Goal: Information Seeking & Learning: Learn about a topic

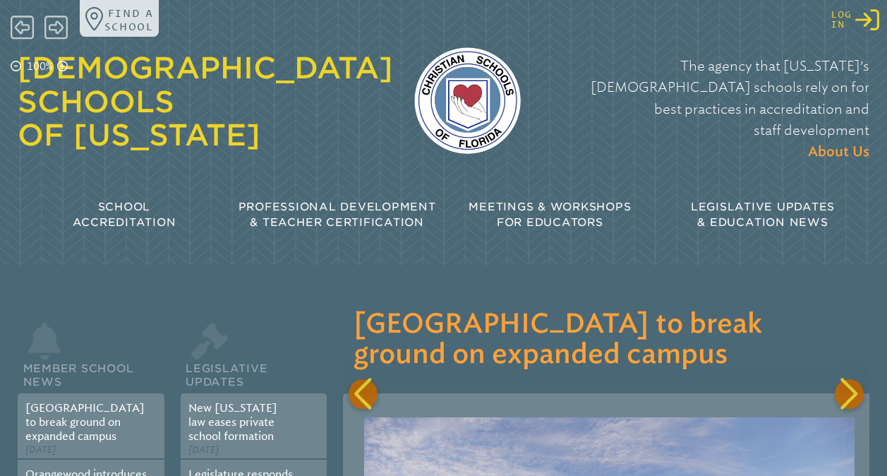
click at [865, 21] on icon at bounding box center [867, 19] width 24 height 21
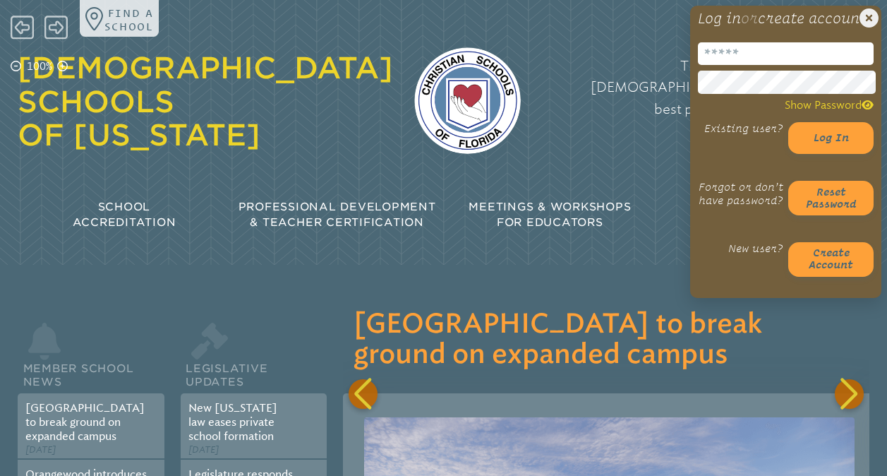
click at [770, 65] on input "email" at bounding box center [786, 53] width 176 height 23
type input "**********"
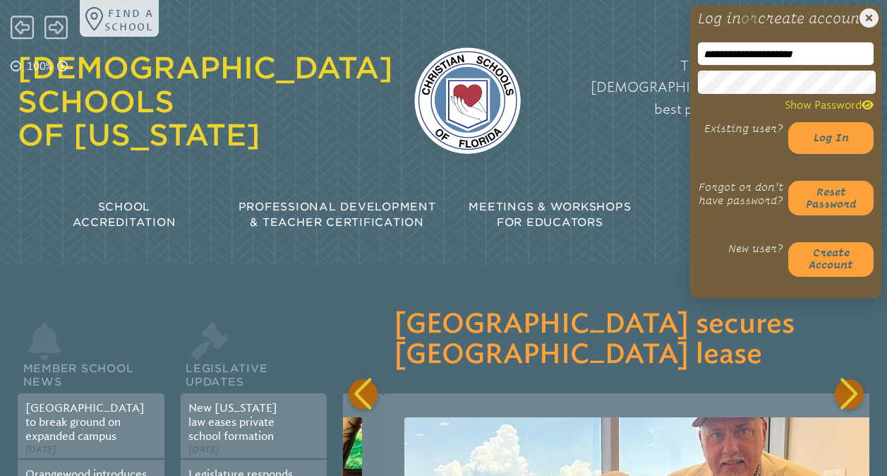
scroll to position [0, 1066]
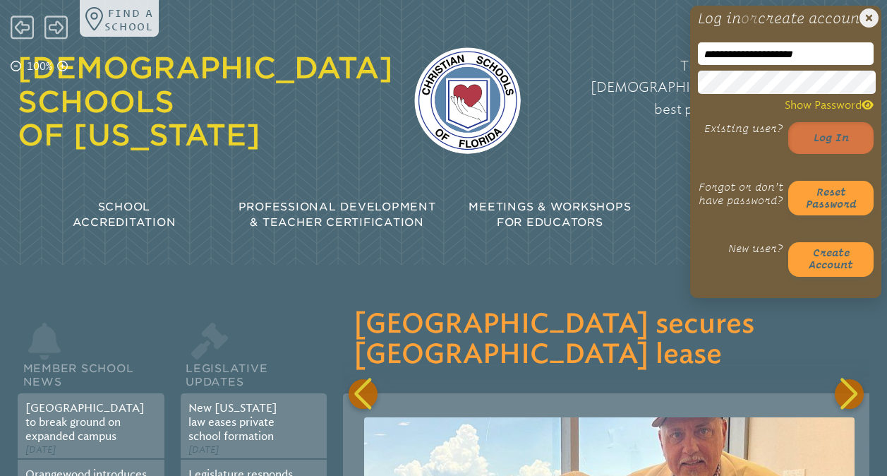
click at [817, 154] on button "Log in" at bounding box center [830, 138] width 85 height 32
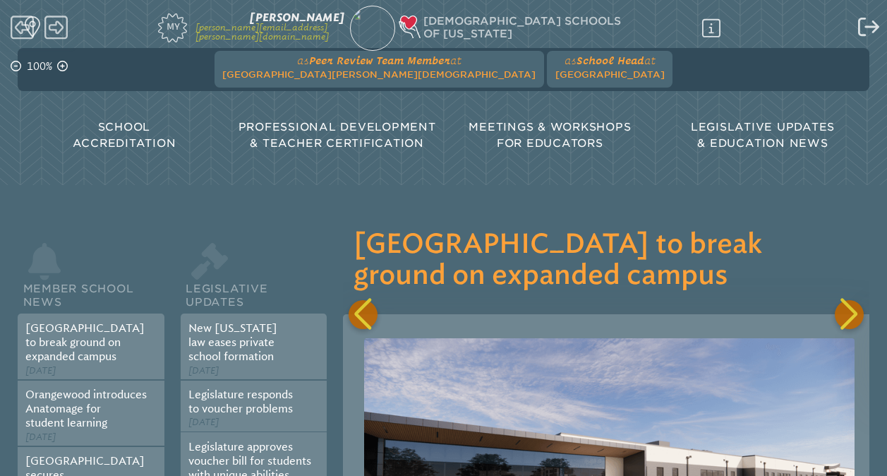
click at [130, 121] on p "School Accreditation" at bounding box center [124, 135] width 213 height 32
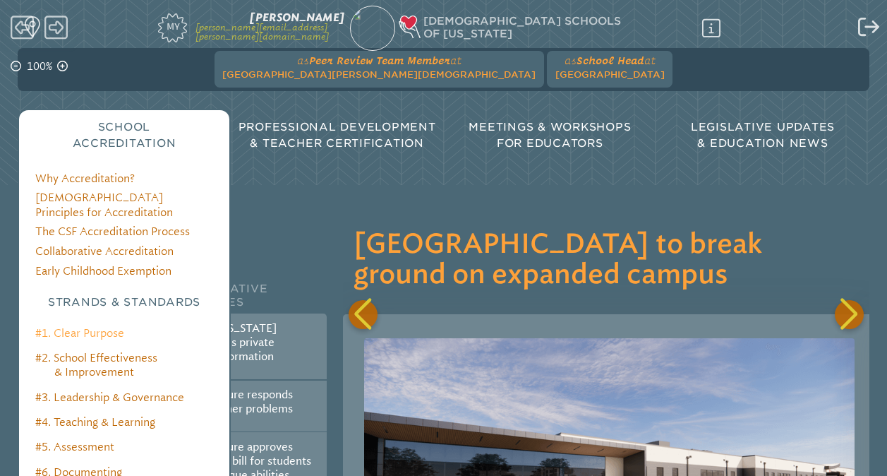
click at [97, 327] on link "#1. Clear Purpose" at bounding box center [79, 333] width 89 height 13
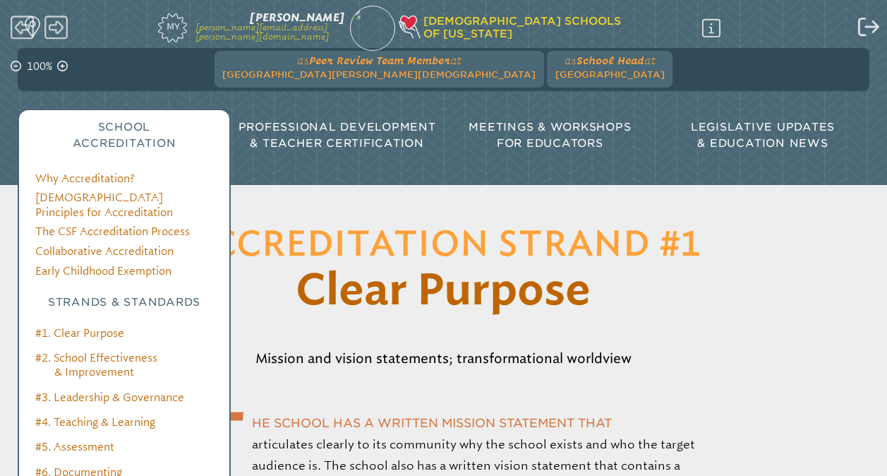
click at [96, 138] on span "School Accreditation" at bounding box center [125, 135] width 104 height 29
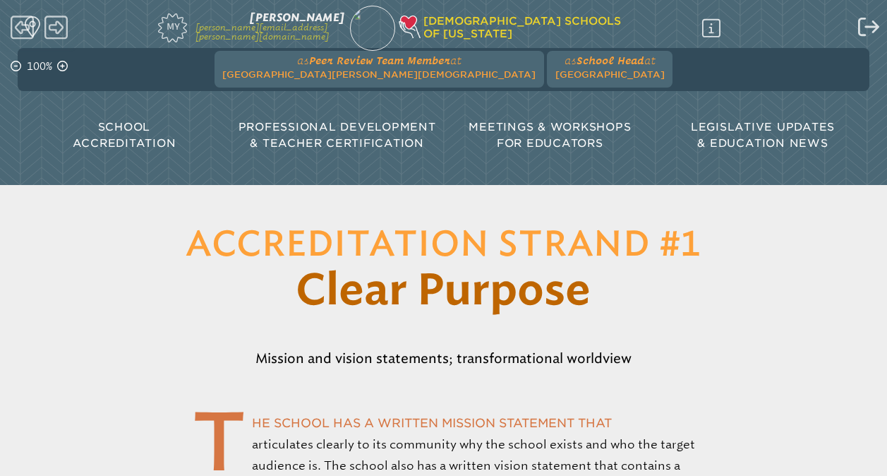
click at [126, 147] on span "School Accreditation" at bounding box center [125, 135] width 104 height 29
click at [113, 145] on span "School Accreditation" at bounding box center [125, 135] width 104 height 29
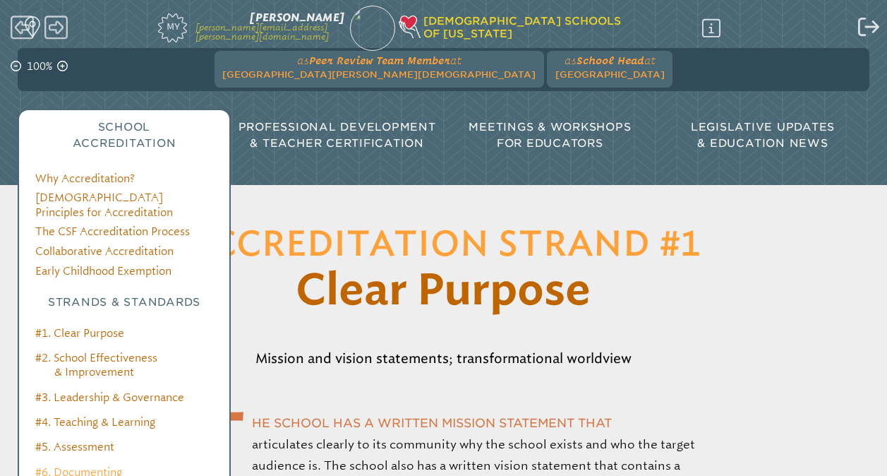
click at [69, 466] on link "#6. Documenting Resources & Systems" at bounding box center [98, 479] width 126 height 27
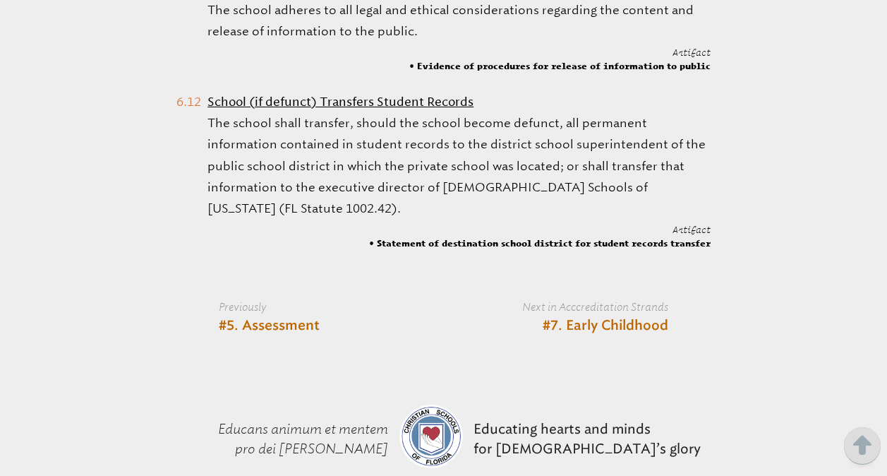
scroll to position [2464, 0]
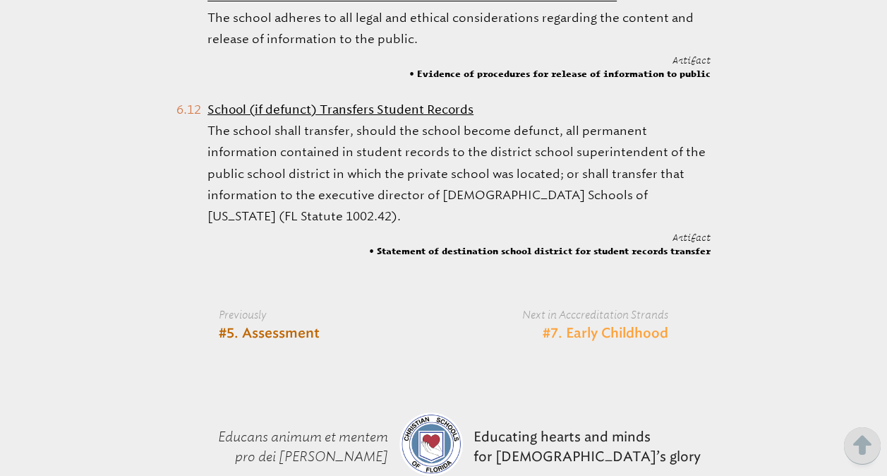
click at [623, 325] on link "#7. Early Childhood" at bounding box center [606, 333] width 126 height 17
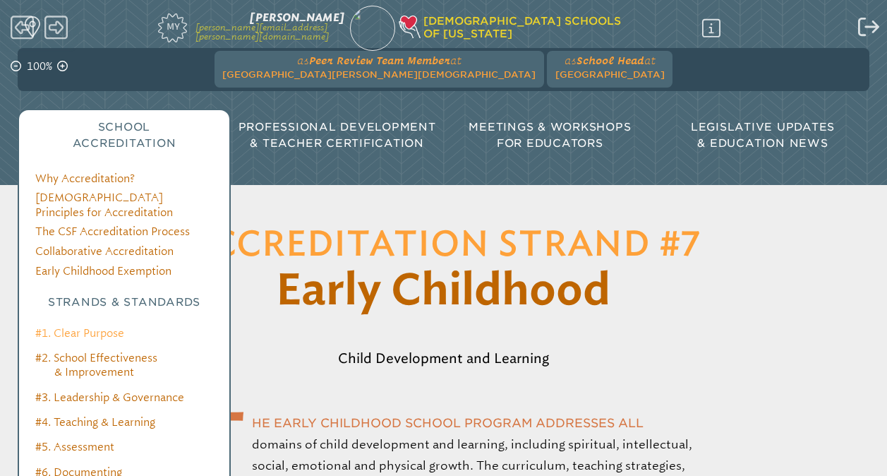
click at [96, 327] on link "#1. Clear Purpose" at bounding box center [79, 333] width 89 height 13
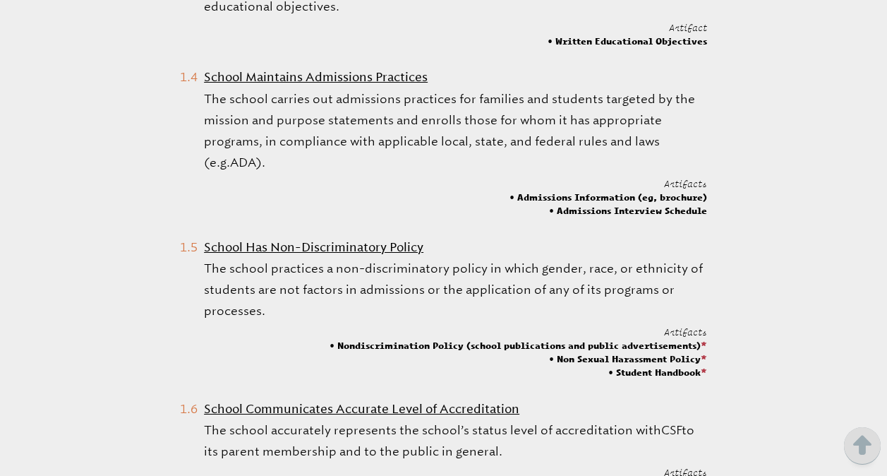
scroll to position [1335, 0]
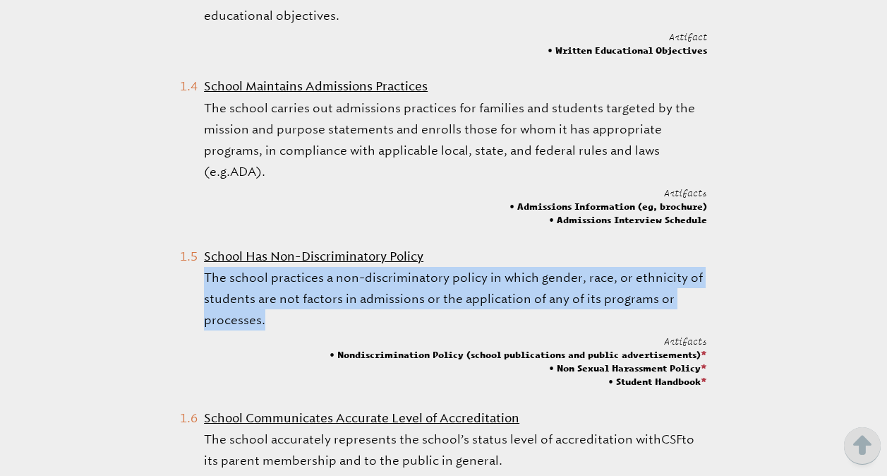
drag, startPoint x: 276, startPoint y: 312, endPoint x: 203, endPoint y: 255, distance: 93.0
click at [203, 255] on li "School Has Non-Discriminatory Policy The school practices a non-discriminatory …" at bounding box center [443, 317] width 527 height 143
copy p "The school practices a non-discriminatory policy in which gender, race, or ethn…"
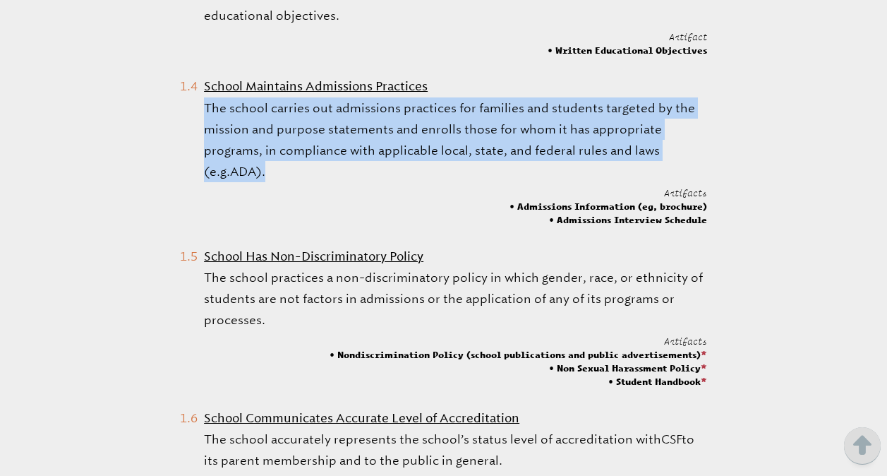
drag, startPoint x: 266, startPoint y: 138, endPoint x: 203, endPoint y: 83, distance: 83.5
click at [204, 97] on p "The school carries out admissions practices for families and students targeted …" at bounding box center [455, 139] width 503 height 85
copy p "The school carries out admissions practices for families and students targeted …"
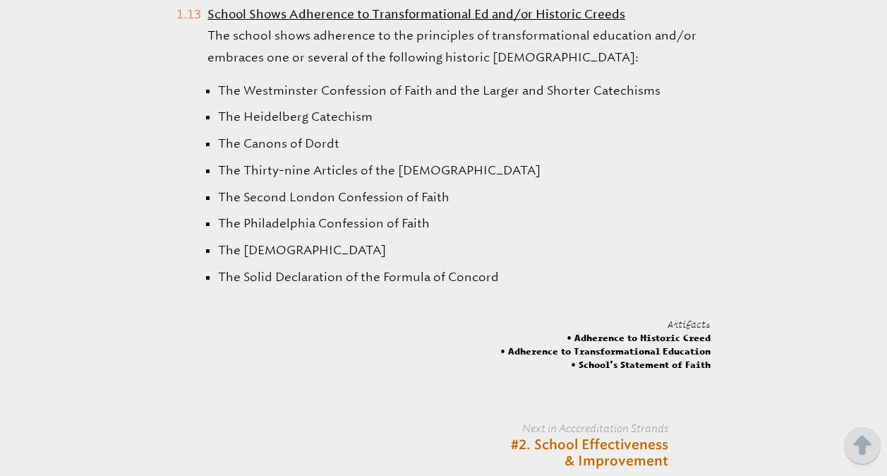
scroll to position [2816, 0]
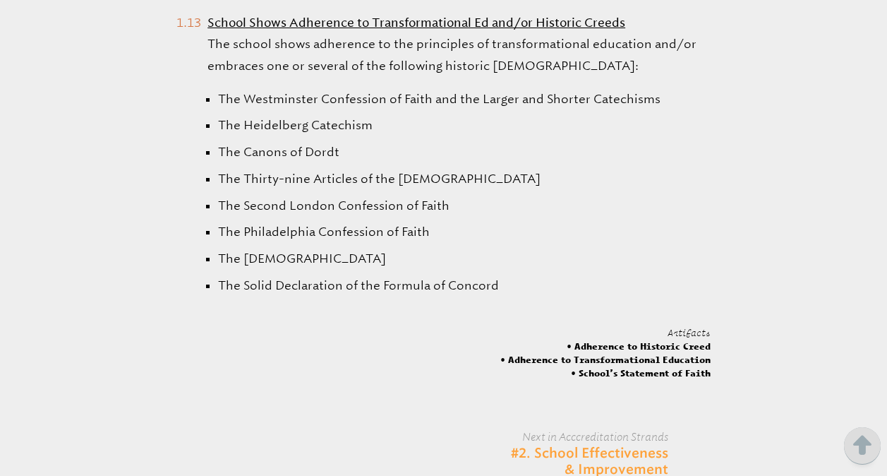
click at [618, 445] on link "#2. School Effectiveness & Improvement" at bounding box center [572, 461] width 192 height 33
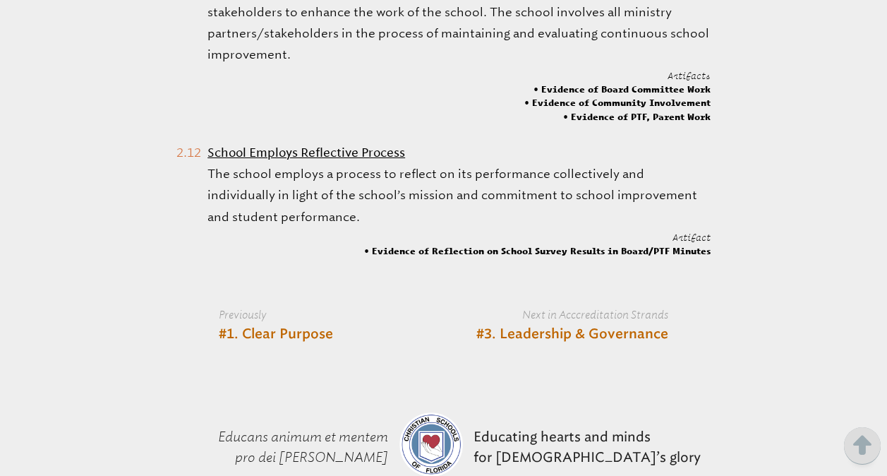
scroll to position [2482, 0]
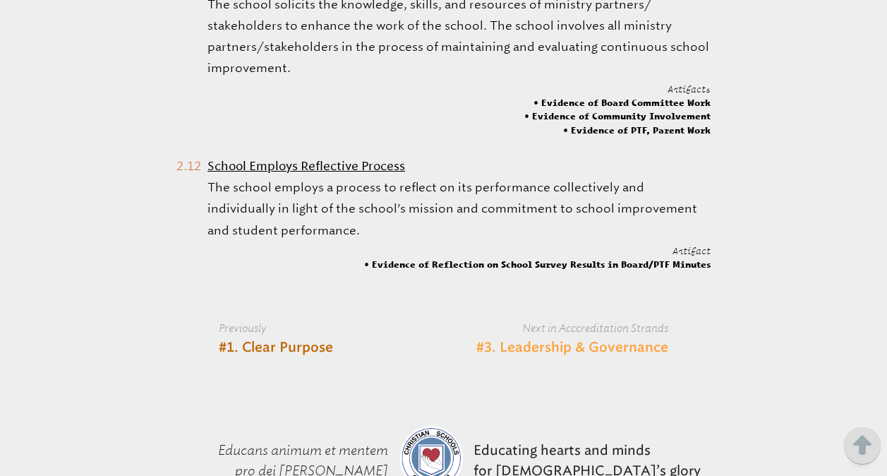
click at [648, 356] on link "#3. Leadership & Governance" at bounding box center [572, 347] width 192 height 17
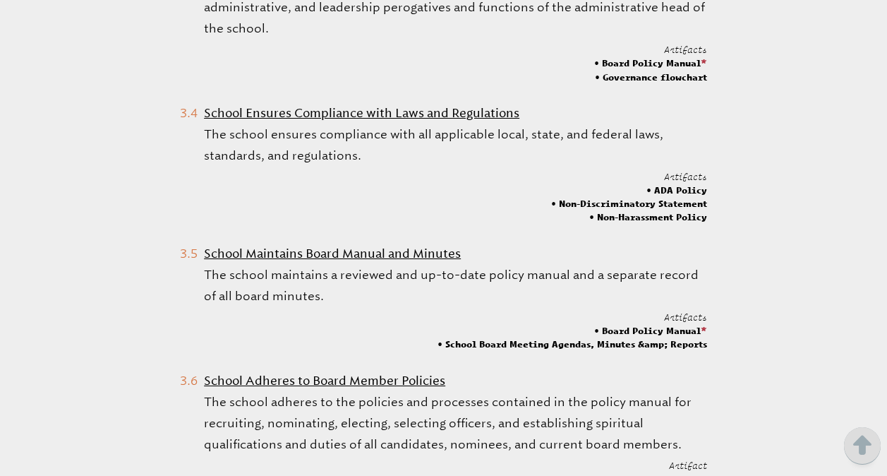
scroll to position [1267, 0]
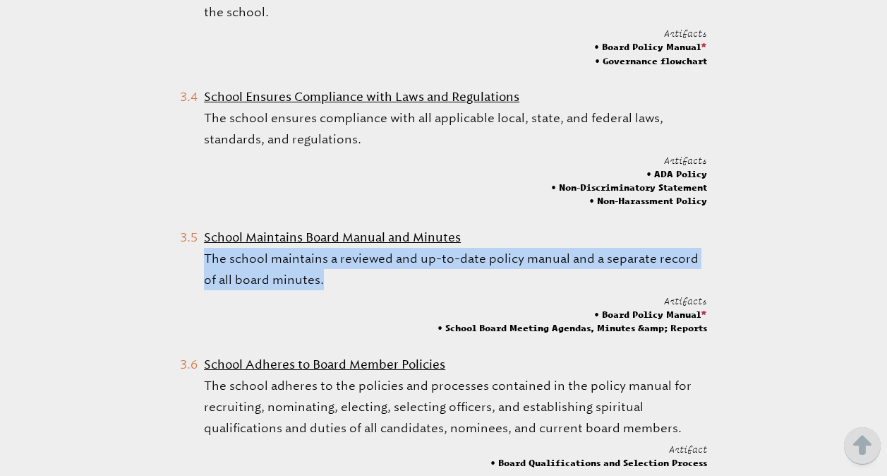
drag, startPoint x: 312, startPoint y: 258, endPoint x: 203, endPoint y: 238, distance: 111.3
click at [204, 248] on p "The school maintains a reviewed and up-to-date policy manual and a separate rec…" at bounding box center [455, 269] width 503 height 42
copy p "The school maintains a reviewed and up-to-date policy manual and a separate rec…"
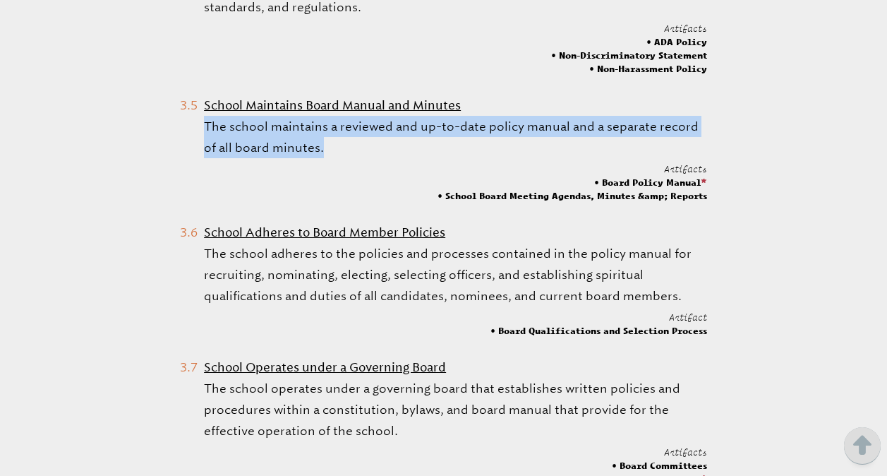
scroll to position [1406, 0]
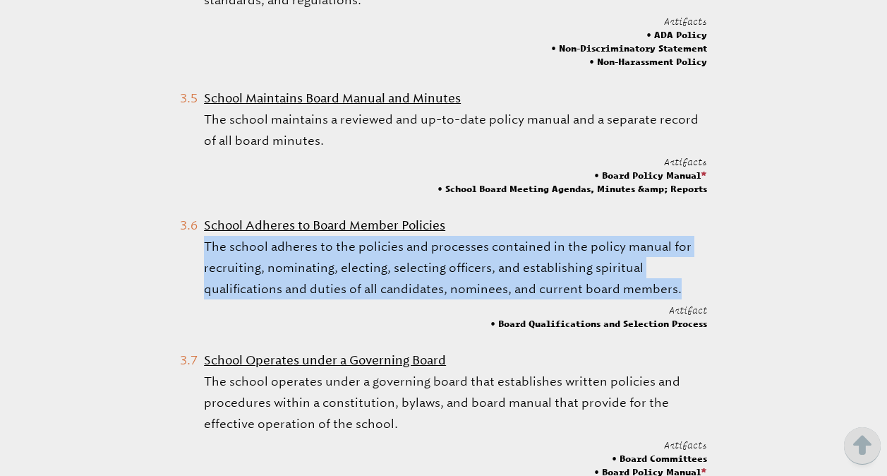
drag, startPoint x: 675, startPoint y: 267, endPoint x: 203, endPoint y: 227, distance: 474.6
click at [204, 236] on p "The school adheres to the policies and processes contained in the policy manual…" at bounding box center [455, 268] width 503 height 64
copy p "The school adheres to the policies and processes contained in the policy manual…"
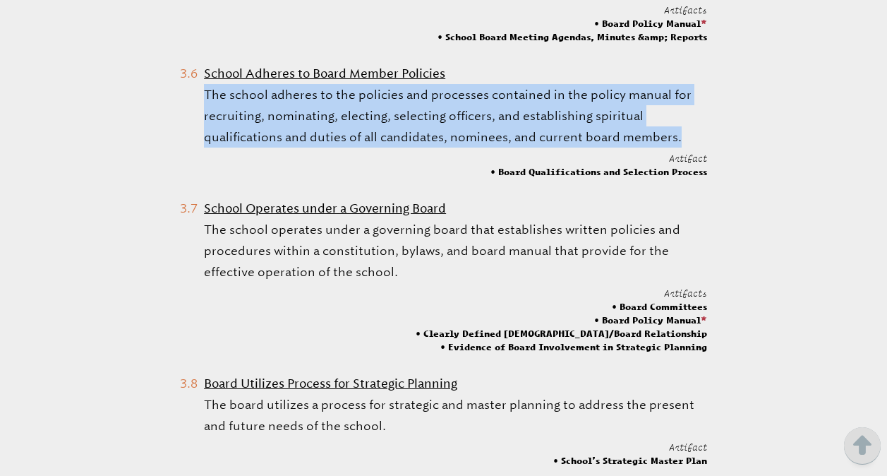
scroll to position [1554, 0]
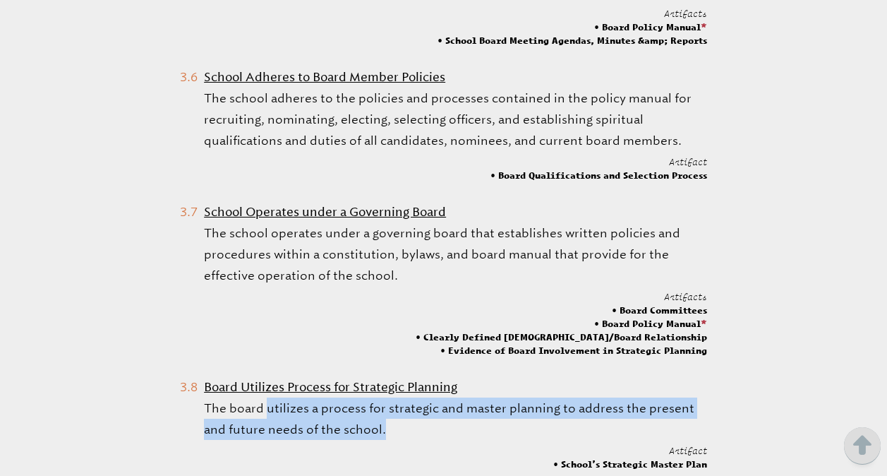
drag, startPoint x: 387, startPoint y: 416, endPoint x: 267, endPoint y: 390, distance: 122.8
click at [267, 397] on p "The board utilizes a process for strategic and master planning to address the p…" at bounding box center [455, 418] width 503 height 42
copy p "utilizes a process for strategic and master planning to address the present and…"
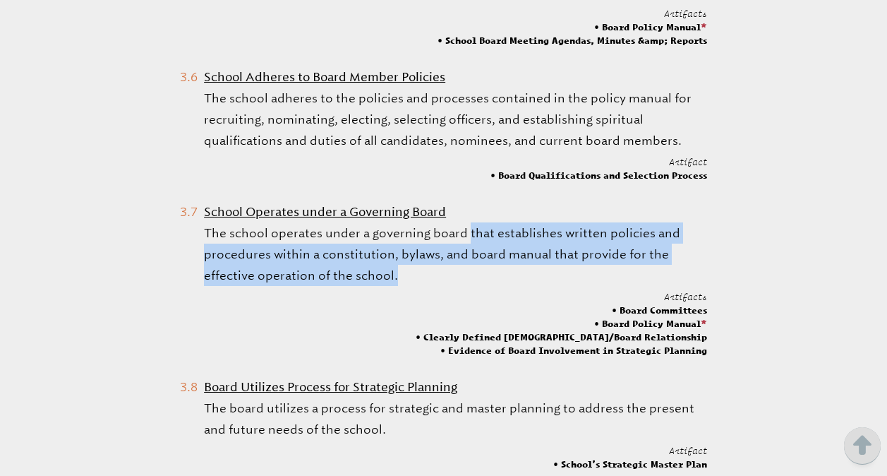
drag, startPoint x: 399, startPoint y: 262, endPoint x: 466, endPoint y: 210, distance: 84.6
click at [466, 222] on p "The school operates under a governing board that establishes written policies a…" at bounding box center [455, 254] width 503 height 64
copy p "that establishes written policies and procedures within a constitution, bylaws,…"
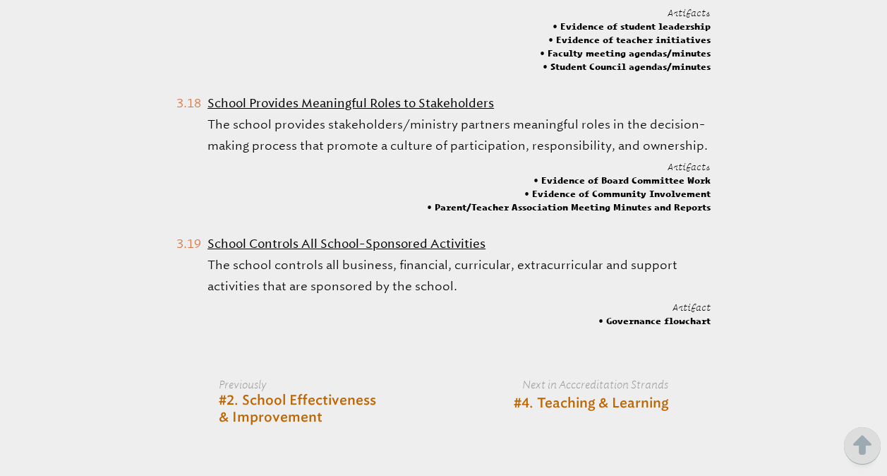
scroll to position [3194, 0]
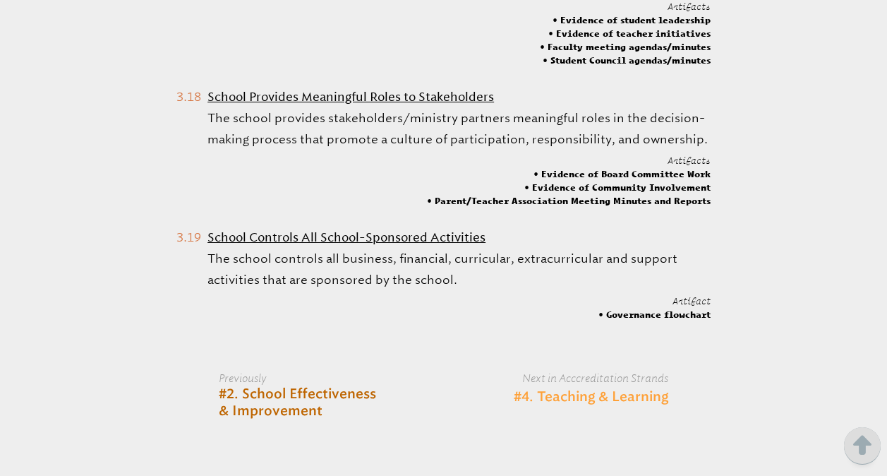
click at [565, 389] on link "#4. Teaching & Learning" at bounding box center [591, 397] width 155 height 17
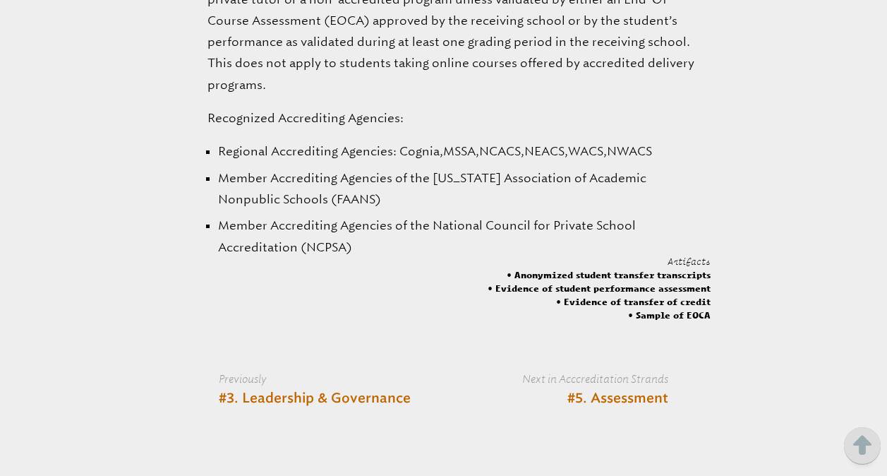
scroll to position [2915, 0]
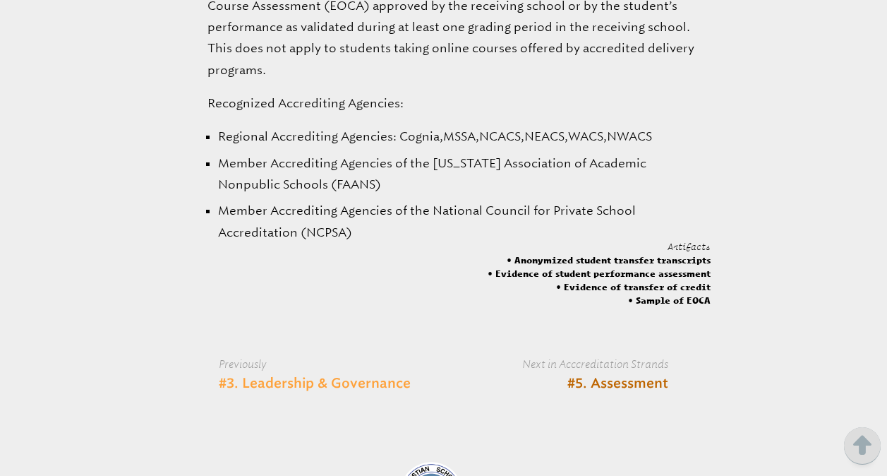
click at [365, 375] on link "#3. Leadership & Governance" at bounding box center [315, 383] width 192 height 17
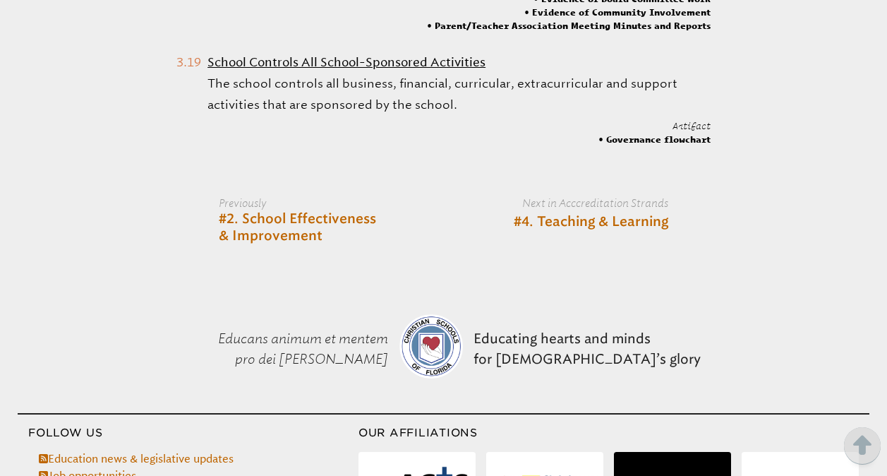
scroll to position [3362, 0]
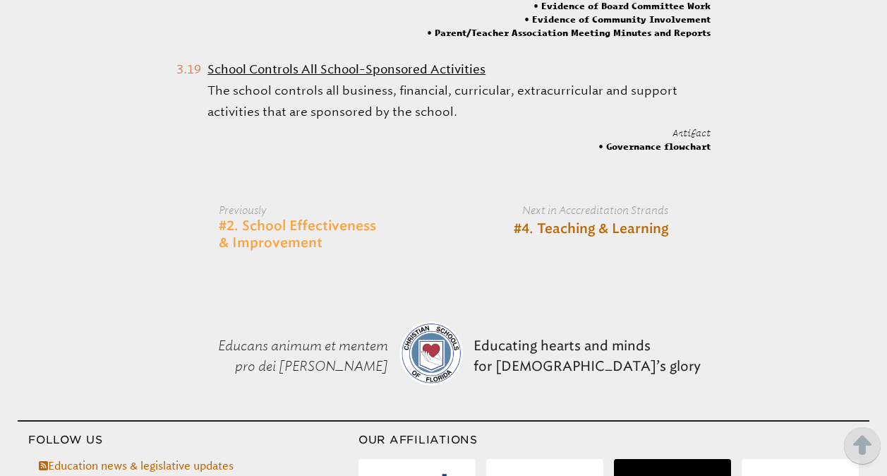
click at [271, 218] on link "#2. School Effectiveness & Improvement" at bounding box center [315, 234] width 192 height 33
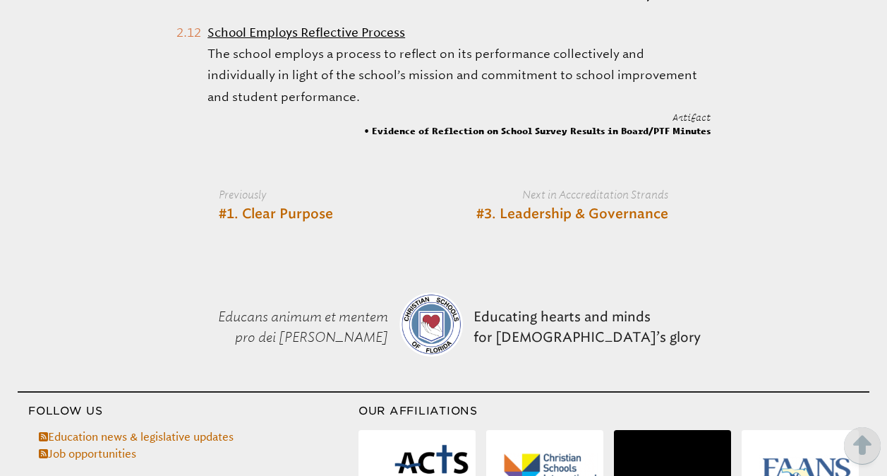
scroll to position [2605, 0]
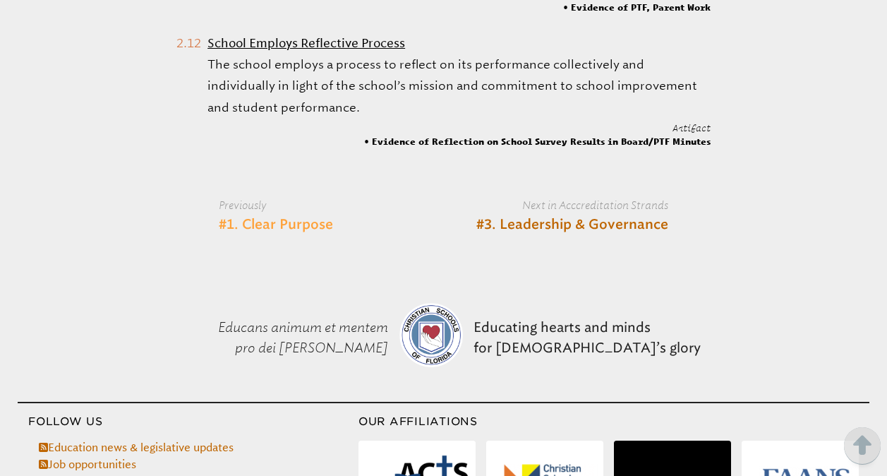
click at [320, 234] on link "#1. Clear Purpose" at bounding box center [276, 225] width 114 height 17
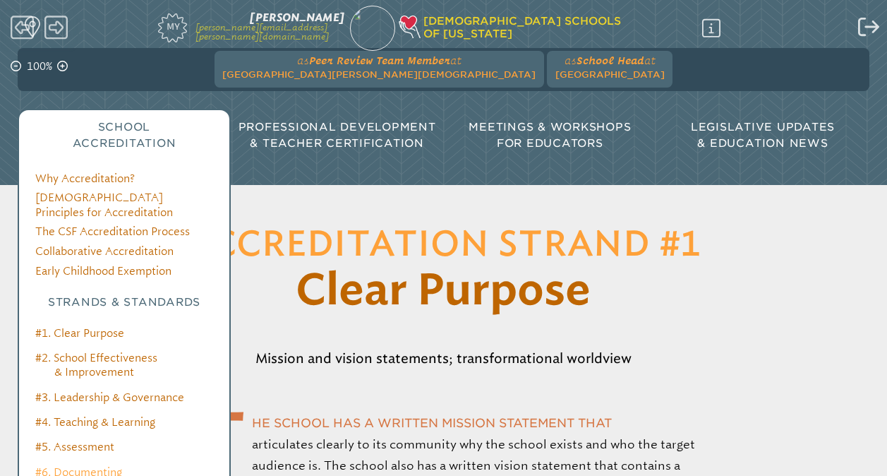
click at [83, 466] on link "#6. Documenting Resources & Systems" at bounding box center [98, 479] width 126 height 27
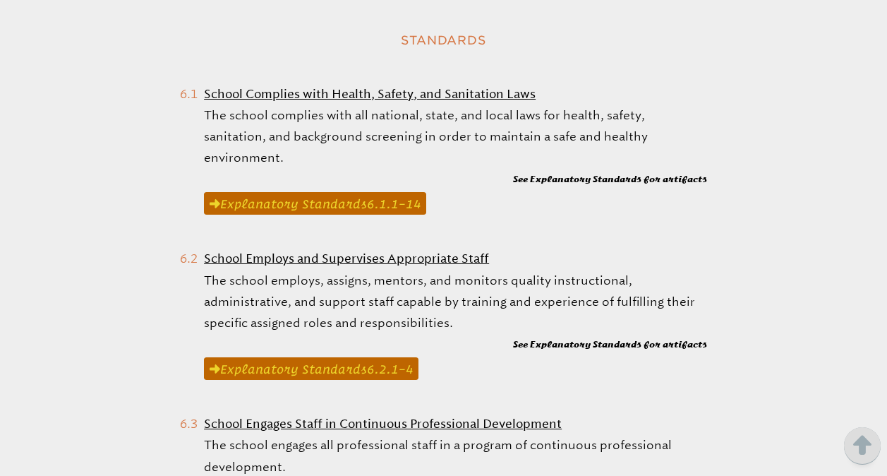
scroll to position [629, 0]
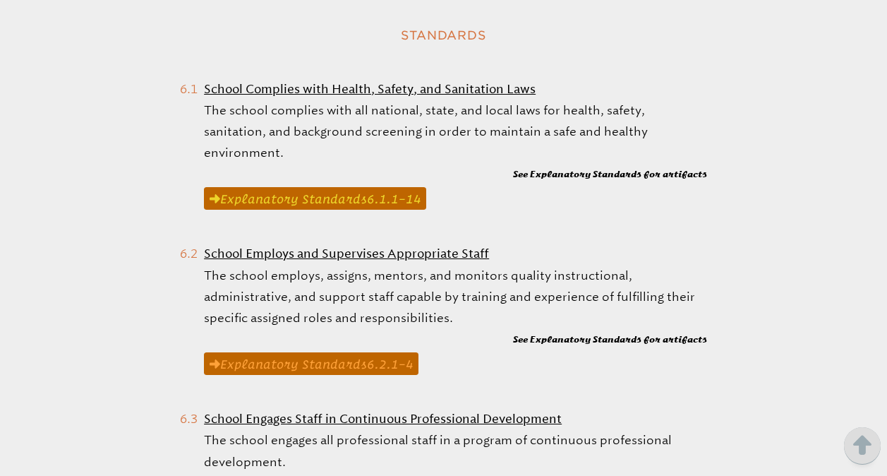
click at [346, 352] on link "Explanatory Standard s 6.2.1 –4" at bounding box center [311, 363] width 215 height 23
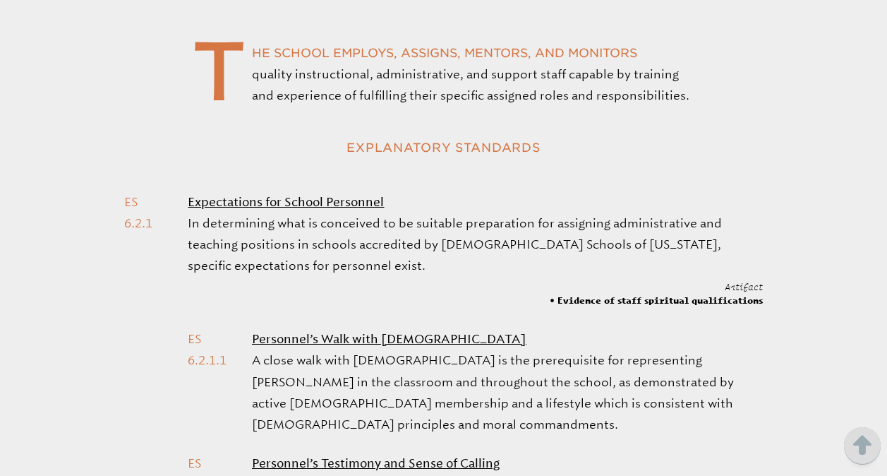
scroll to position [369, 0]
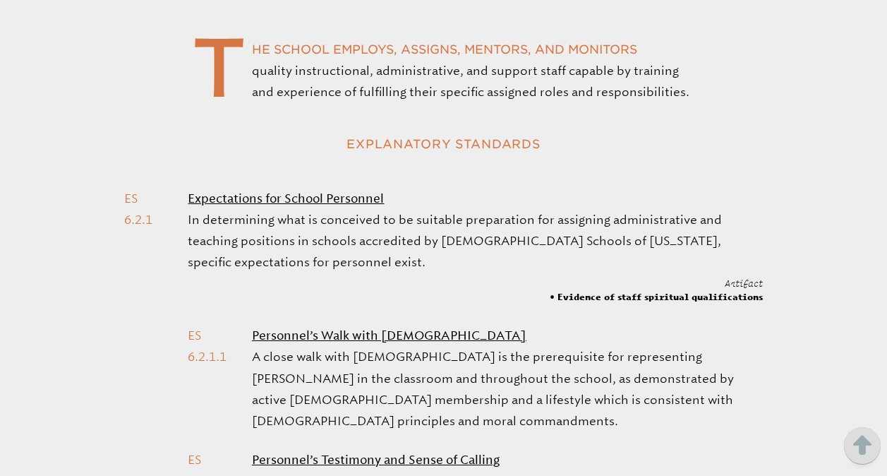
scroll to position [629, 0]
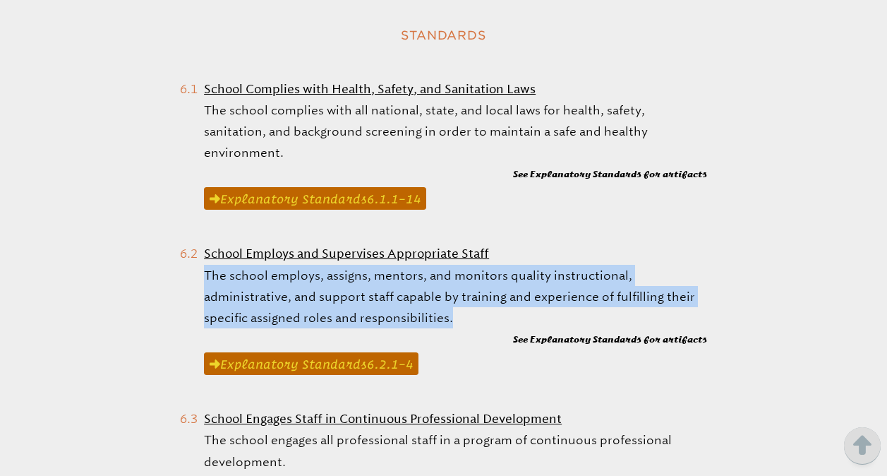
drag, startPoint x: 457, startPoint y: 312, endPoint x: 204, endPoint y: 272, distance: 256.4
click at [204, 272] on p "The school employs, assigns, mentors, and monitors quality instructional, admin…" at bounding box center [455, 297] width 503 height 64
copy p "The school employs, assigns, mentors, and monitors quality instructional, admin…"
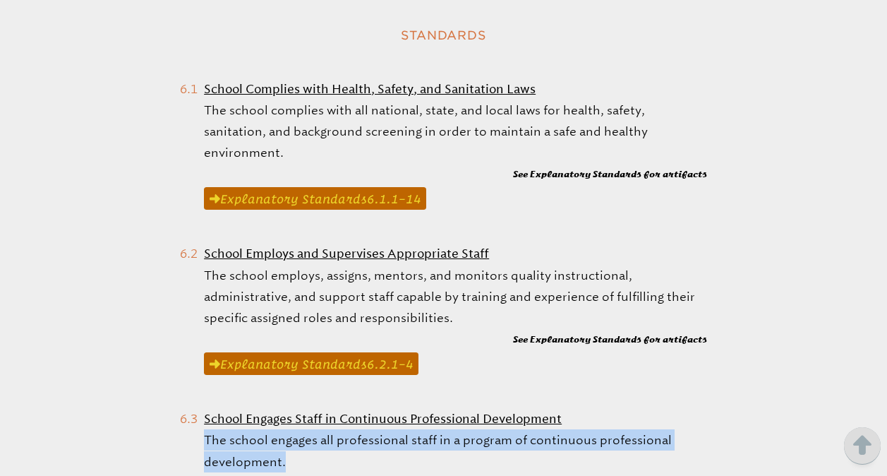
drag, startPoint x: 286, startPoint y: 452, endPoint x: 205, endPoint y: 434, distance: 83.2
click at [205, 434] on p "The school engages all professional staff in a program of continuous profession…" at bounding box center [455, 450] width 503 height 42
copy p "The school engages all professional staff in a program of continuous profession…"
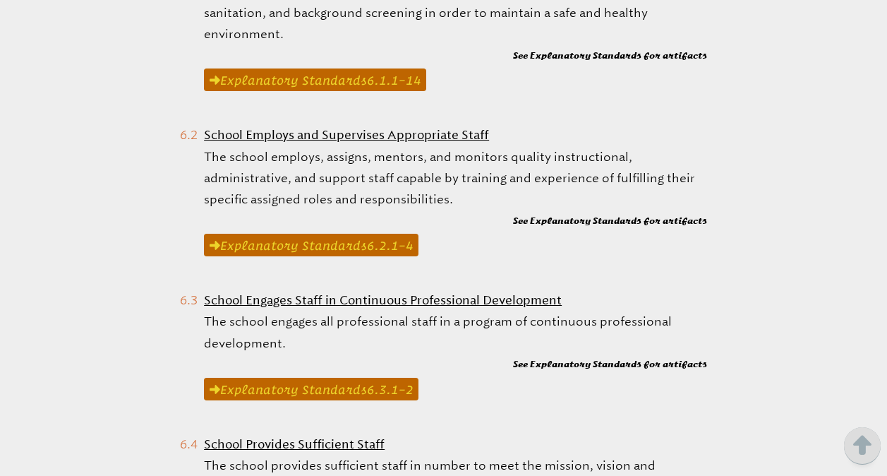
scroll to position [0, 0]
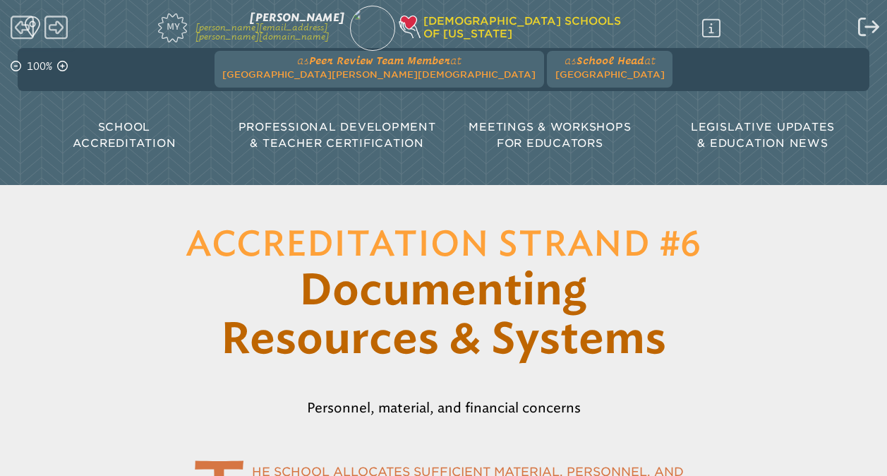
click at [114, 136] on p "School Accreditation" at bounding box center [124, 135] width 213 height 32
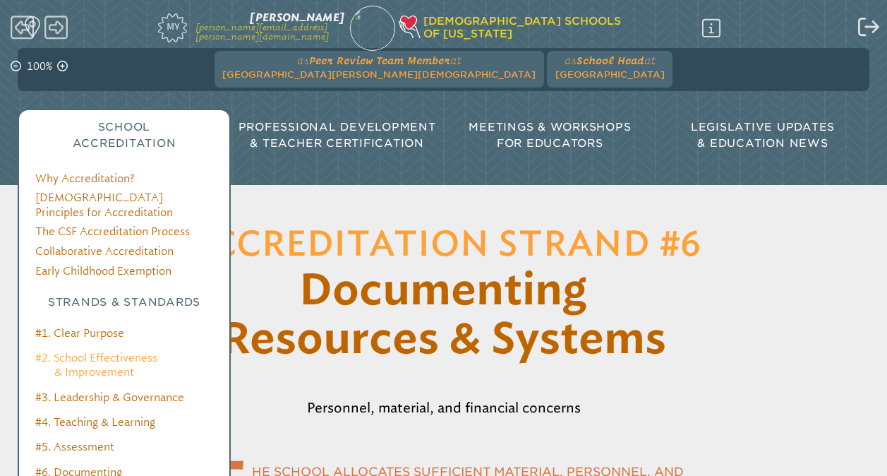
click at [80, 351] on link "#2. School Effectiveness & Improvement" at bounding box center [96, 364] width 122 height 27
